Goal: Find specific page/section: Find specific page/section

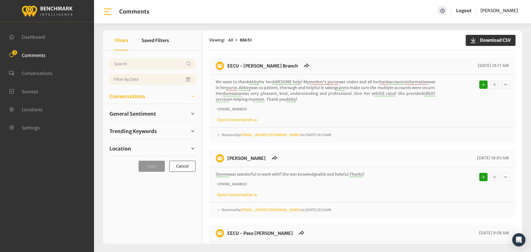
click at [149, 97] on link "Conversations" at bounding box center [152, 96] width 86 height 8
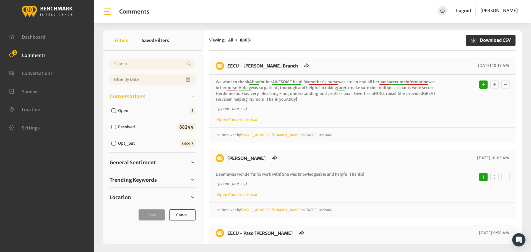
click at [114, 112] on input "Open" at bounding box center [113, 110] width 4 height 4
checkbox input "true"
